Goal: Transaction & Acquisition: Download file/media

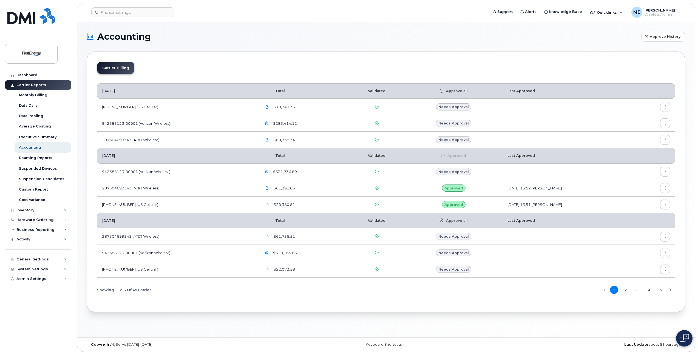
click at [667, 105] on button "button" at bounding box center [665, 107] width 10 height 10
click at [641, 138] on span "Download" at bounding box center [639, 139] width 21 height 5
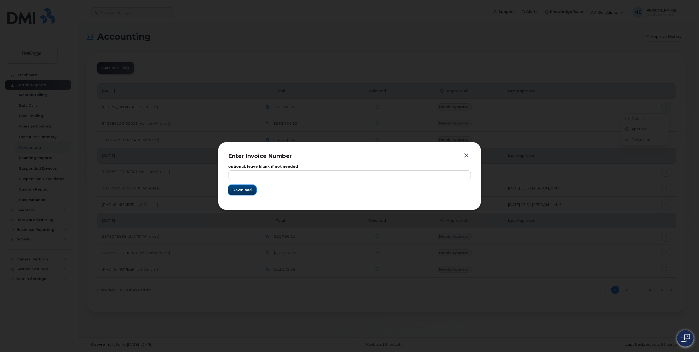
click at [246, 191] on span "Download" at bounding box center [242, 189] width 19 height 5
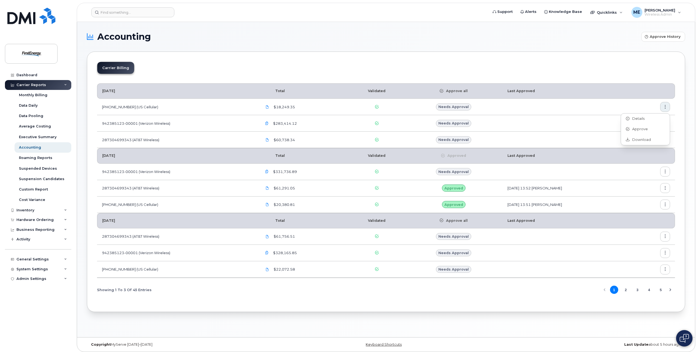
click at [593, 140] on td at bounding box center [568, 140] width 132 height 16
click at [666, 139] on icon "button" at bounding box center [665, 140] width 4 height 4
click at [648, 173] on span "Download" at bounding box center [639, 172] width 21 height 5
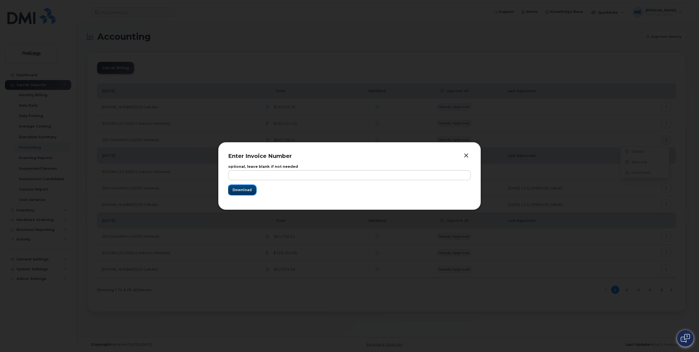
click at [247, 189] on span "Download" at bounding box center [242, 189] width 19 height 5
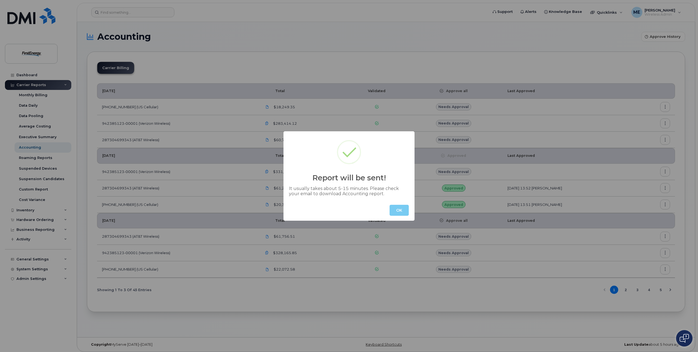
click at [401, 212] on button "OK" at bounding box center [398, 210] width 19 height 11
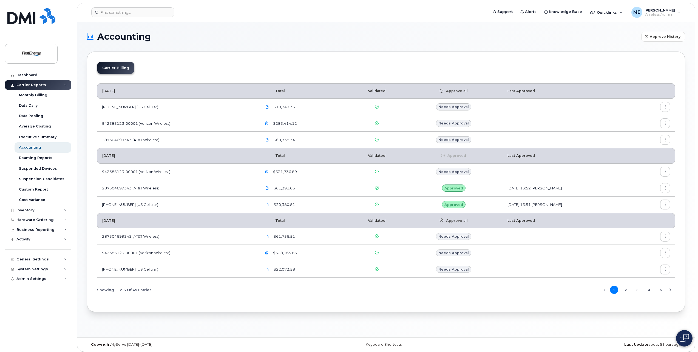
click at [664, 122] on icon "button" at bounding box center [665, 124] width 4 height 4
click at [635, 155] on span "Download" at bounding box center [639, 156] width 21 height 5
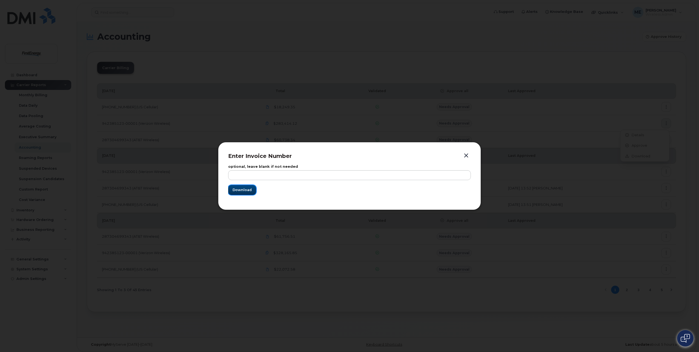
click at [252, 191] on button "Download" at bounding box center [242, 190] width 28 height 10
